Goal: Information Seeking & Learning: Learn about a topic

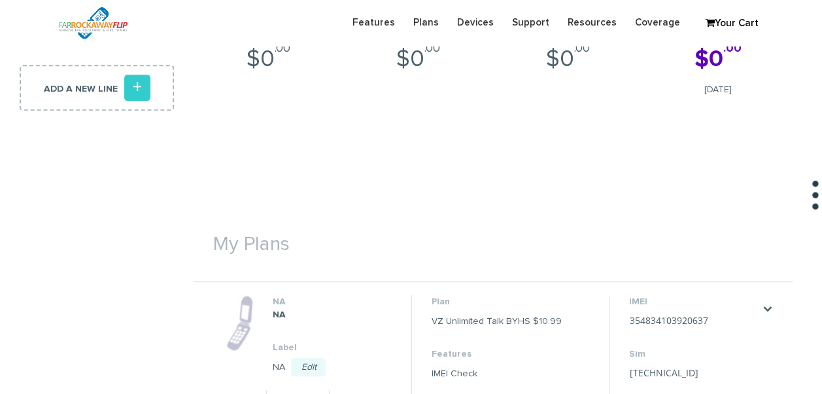
scroll to position [196, 0]
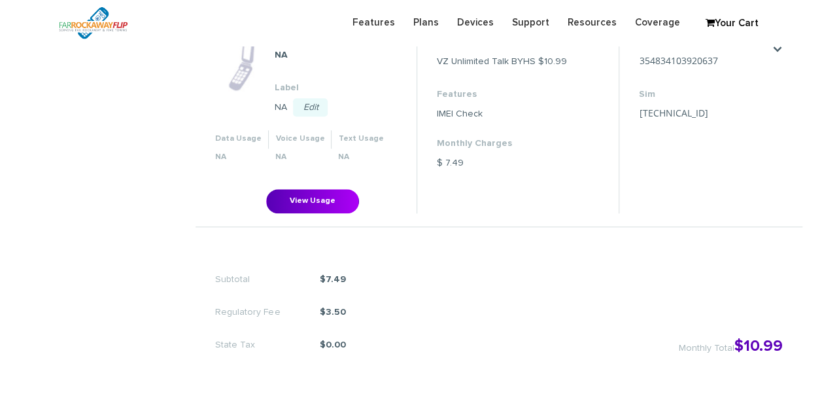
scroll to position [458, 0]
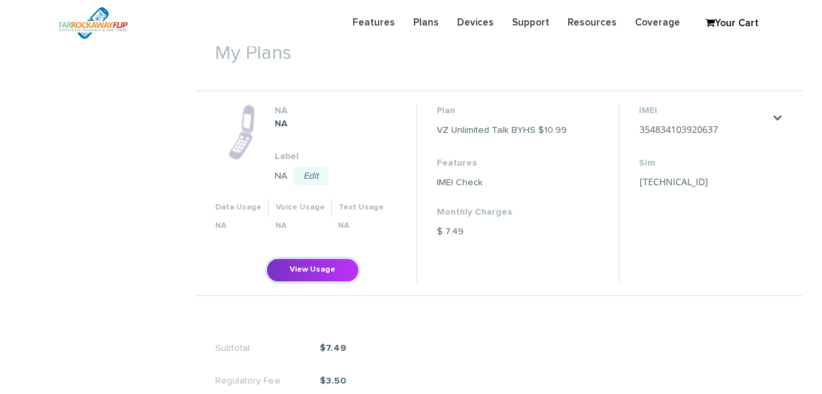
click at [333, 260] on button "View Usage" at bounding box center [312, 270] width 93 height 24
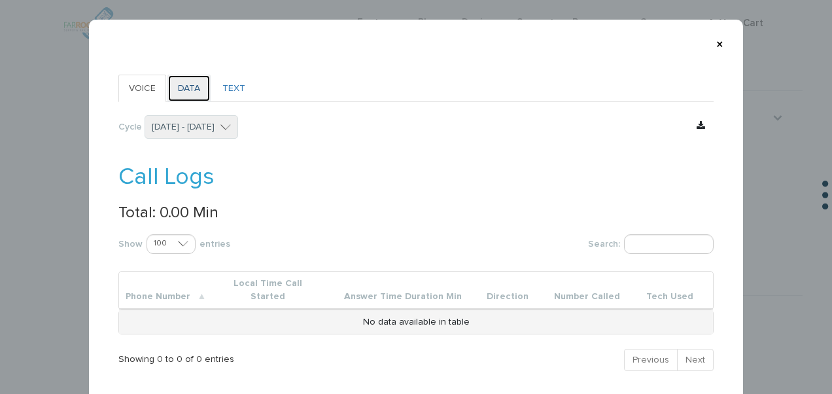
click at [196, 83] on link "DATA" at bounding box center [188, 88] width 43 height 27
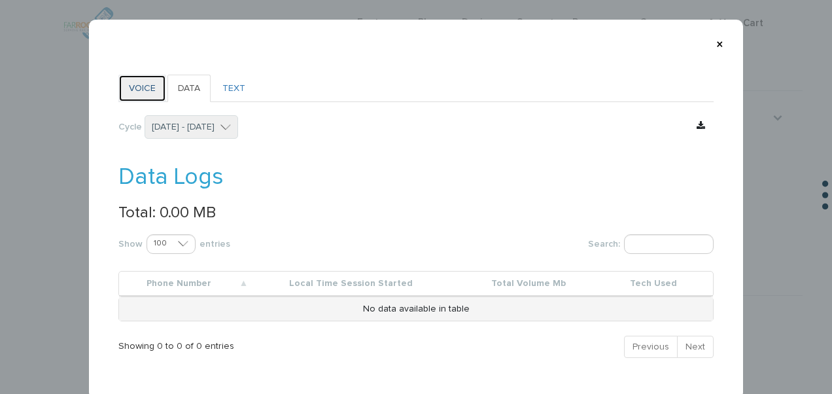
click at [156, 90] on link "VOICE" at bounding box center [142, 88] width 48 height 27
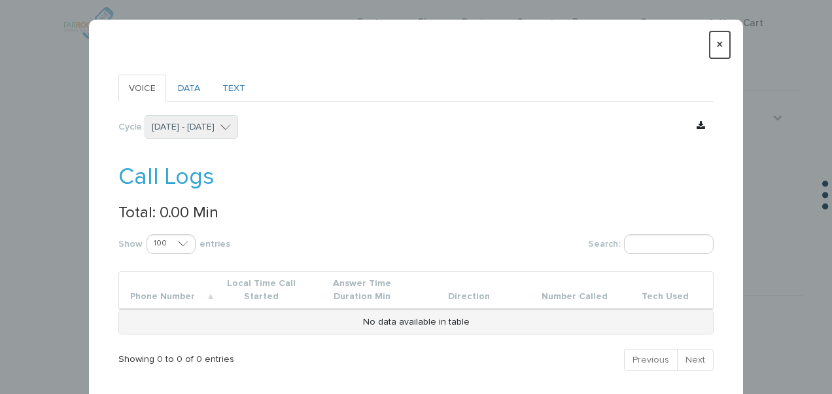
click at [716, 46] on button "×" at bounding box center [719, 44] width 20 height 27
